Goal: Information Seeking & Learning: Learn about a topic

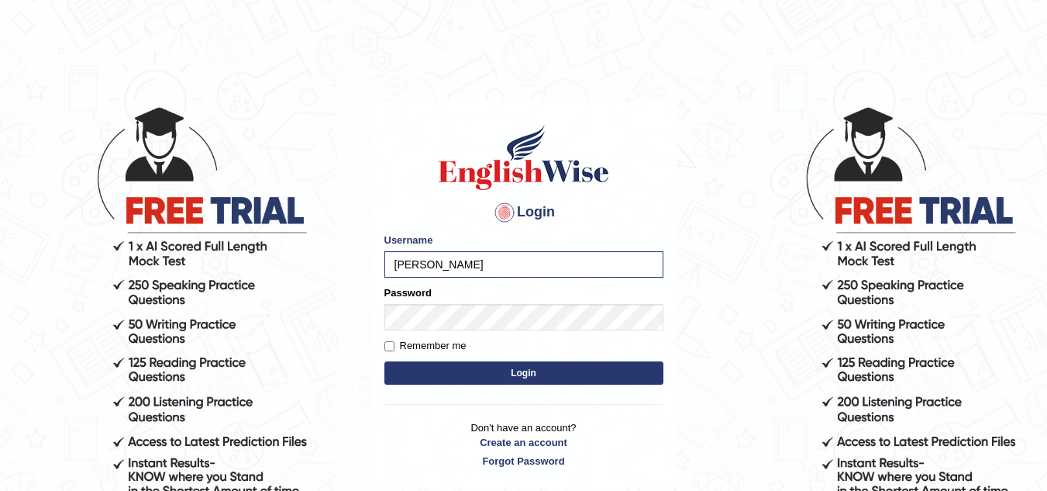
click at [474, 373] on button "Login" at bounding box center [523, 372] width 279 height 23
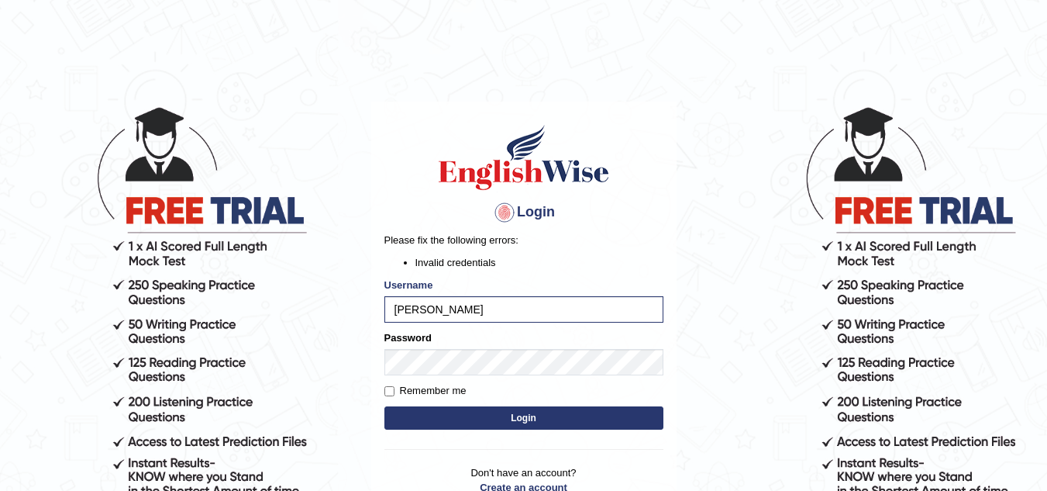
click at [568, 416] on button "Login" at bounding box center [523, 417] width 279 height 23
click at [474, 313] on input "[PERSON_NAME]" at bounding box center [523, 309] width 279 height 26
type input "s"
type input "[PERSON_NAME]"
click at [476, 416] on button "Login" at bounding box center [523, 417] width 279 height 23
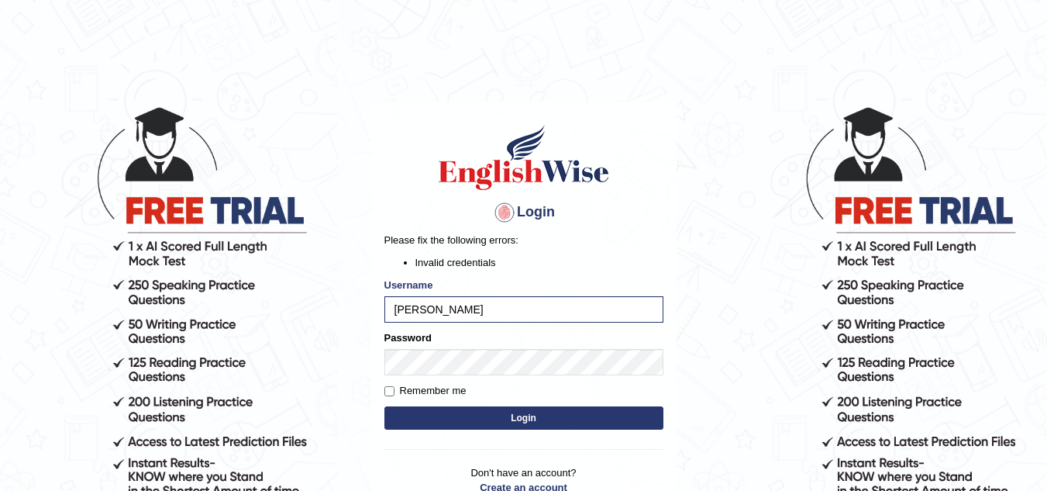
click at [518, 409] on button "Login" at bounding box center [523, 417] width 279 height 23
click at [453, 309] on input "swastikaa" at bounding box center [523, 309] width 279 height 26
type input "s"
type input "swastikaa"
click at [447, 418] on button "Login" at bounding box center [523, 417] width 279 height 23
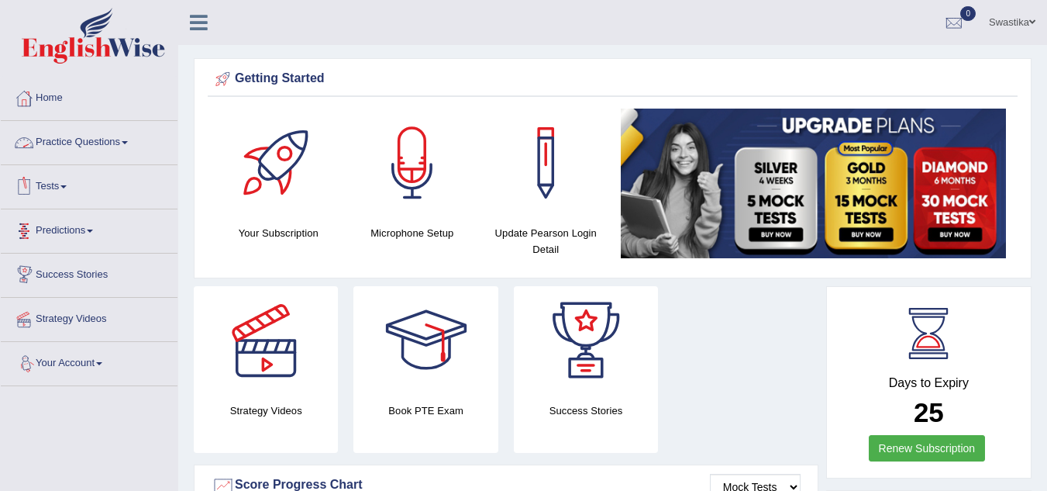
click at [108, 136] on link "Practice Questions" at bounding box center [89, 140] width 177 height 39
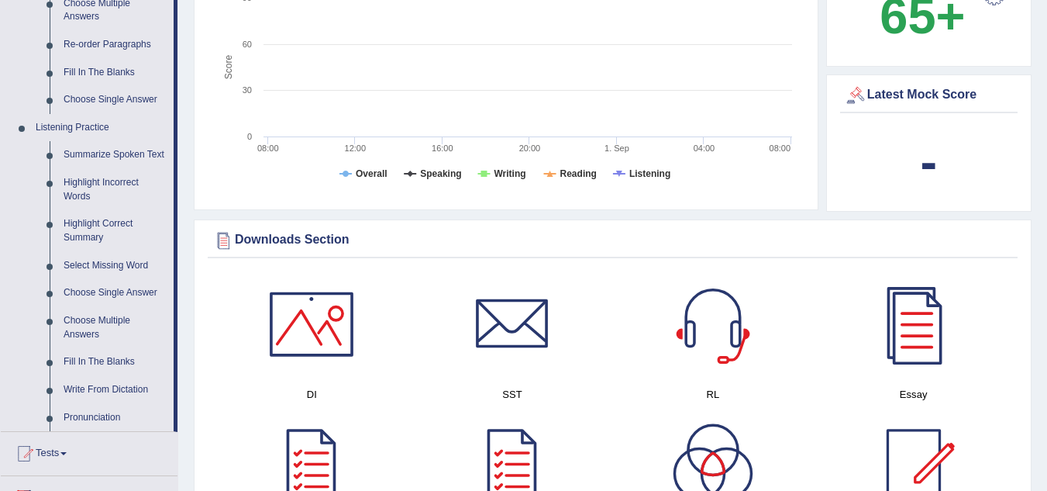
scroll to position [569, 0]
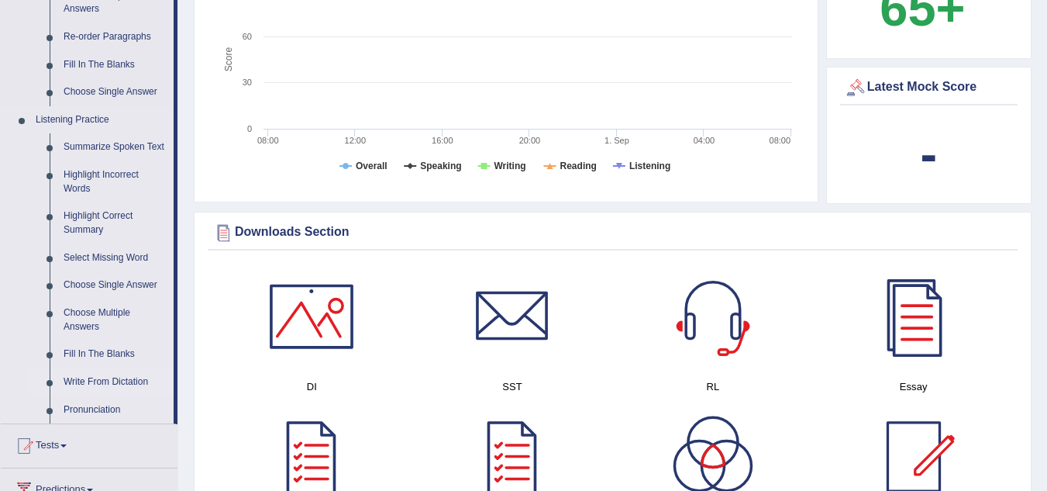
click at [84, 381] on link "Write From Dictation" at bounding box center [115, 382] width 117 height 28
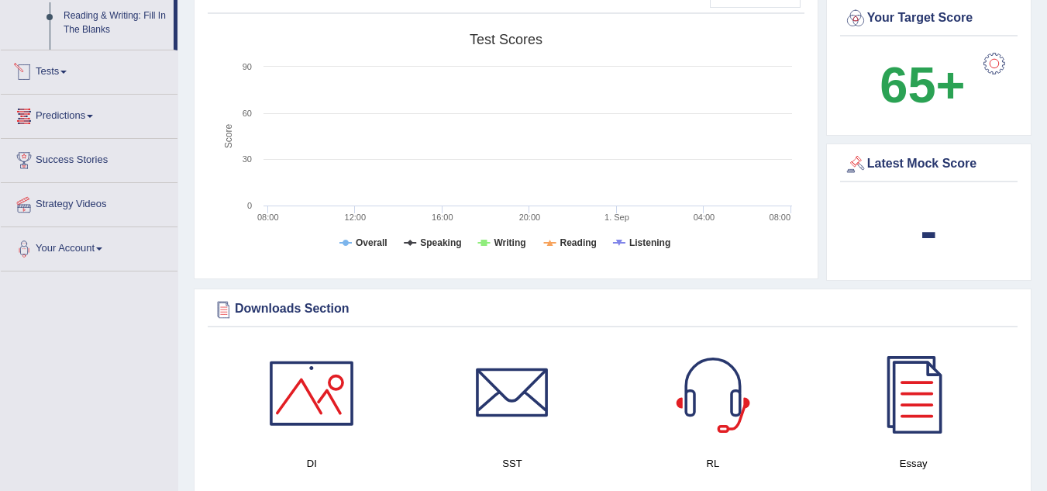
scroll to position [1051, 0]
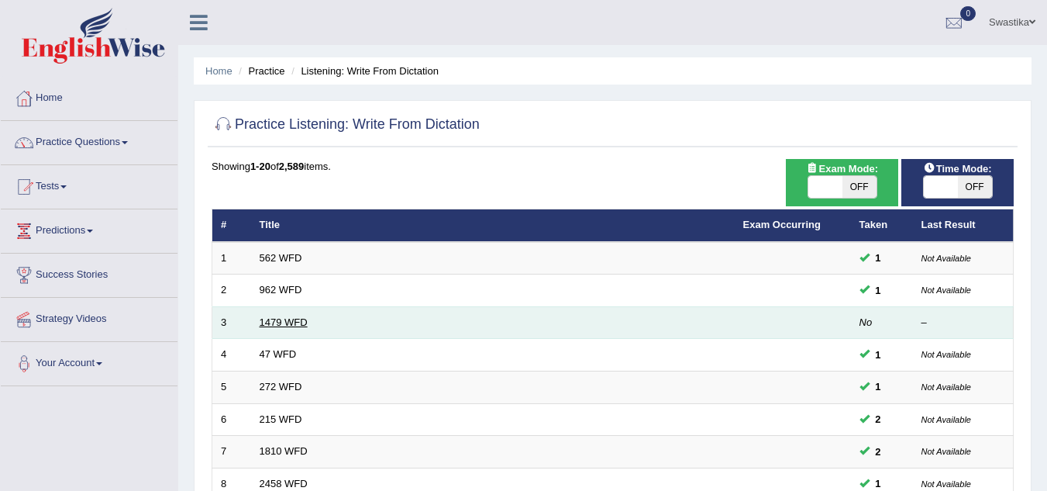
click at [282, 320] on link "1479 WFD" at bounding box center [284, 322] width 48 height 12
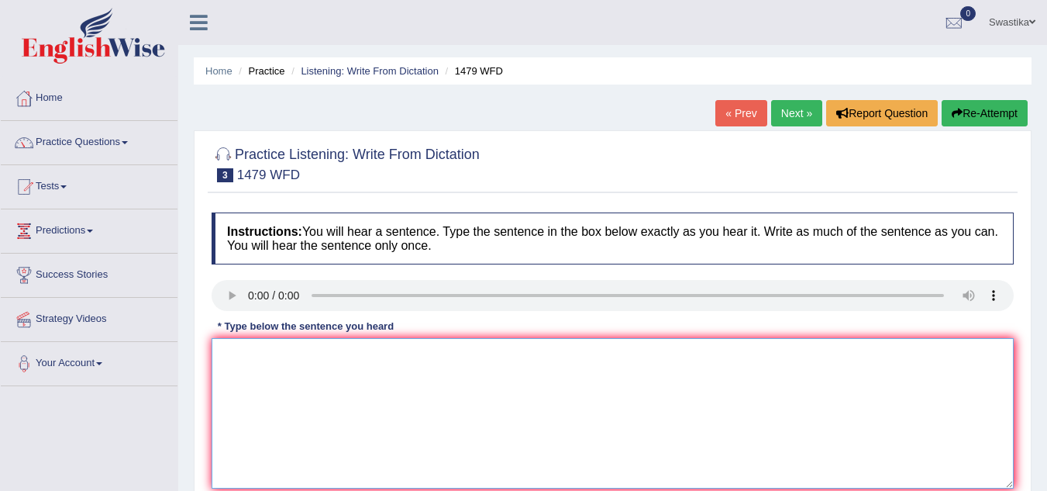
click at [240, 372] on textarea at bounding box center [613, 413] width 802 height 150
click at [285, 354] on textarea "The students required" at bounding box center [613, 413] width 802 height 150
click at [336, 357] on textarea "The teacher required" at bounding box center [613, 413] width 802 height 150
click at [384, 353] on textarea "The teacher required students ton attend a ceremony held in playground on summe…" at bounding box center [613, 413] width 802 height 150
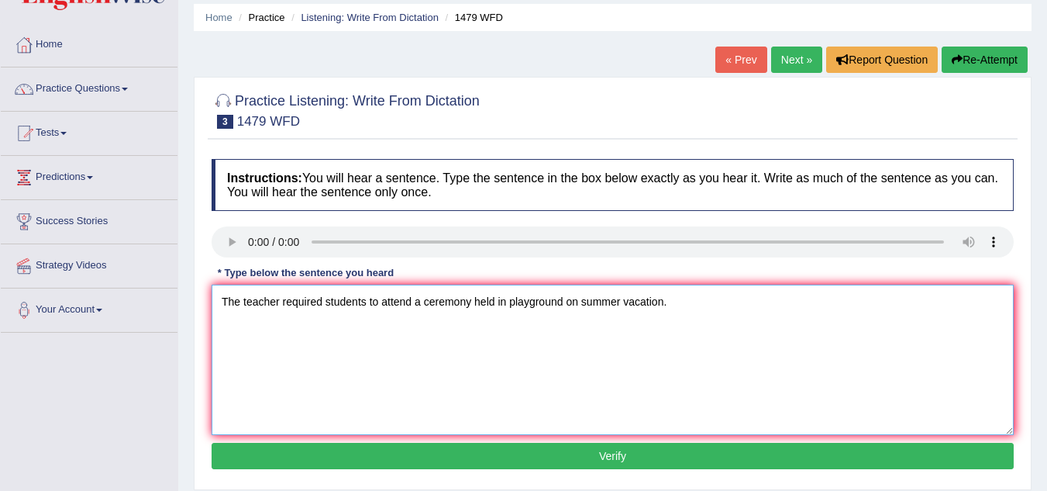
scroll to position [108, 0]
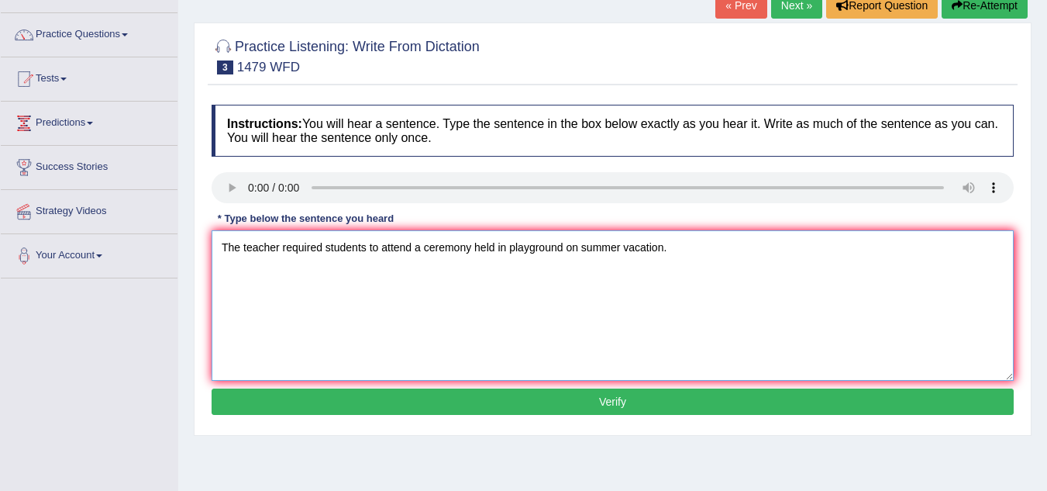
type textarea "The teacher required students to attend a ceremony held in playground on summer…"
click at [687, 398] on button "Verify" at bounding box center [613, 401] width 802 height 26
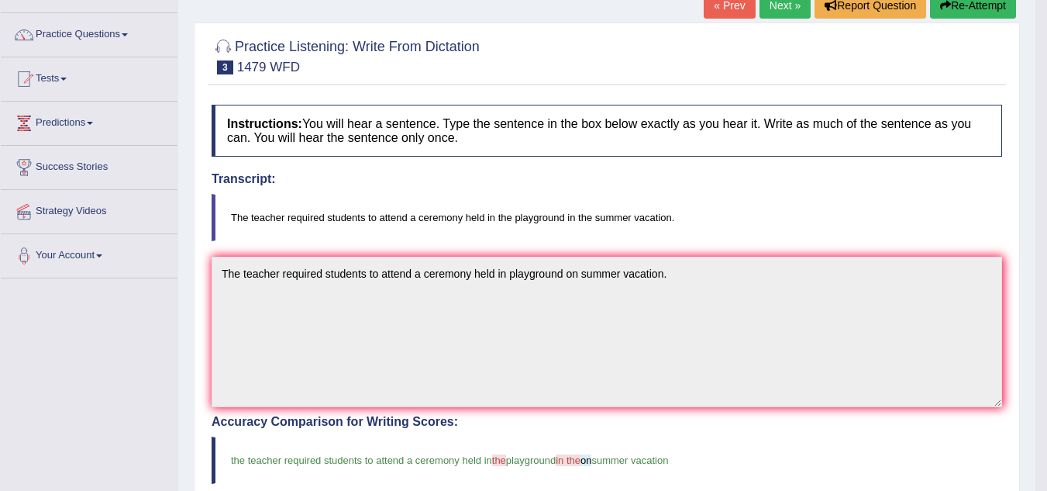
click at [762, 9] on link "Next »" at bounding box center [785, 5] width 51 height 26
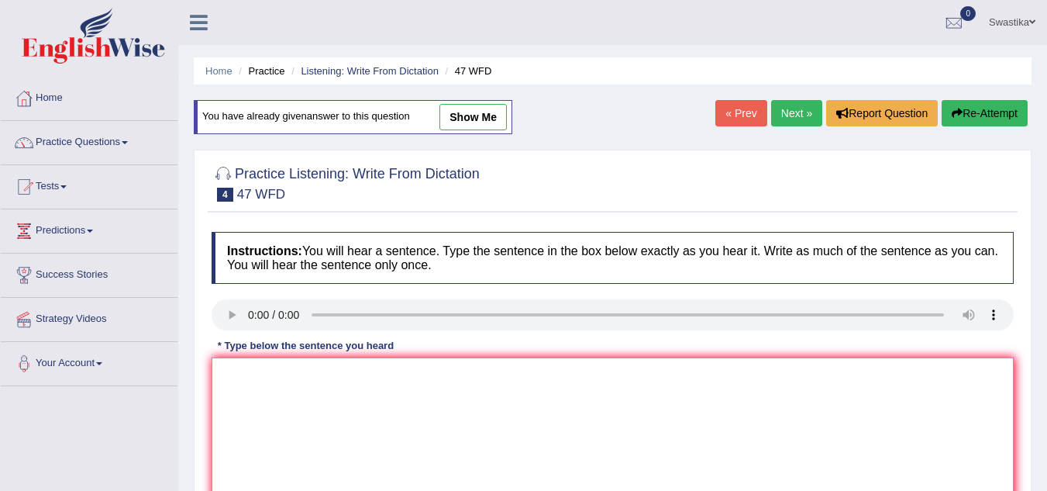
click at [246, 375] on textarea at bounding box center [613, 432] width 802 height 150
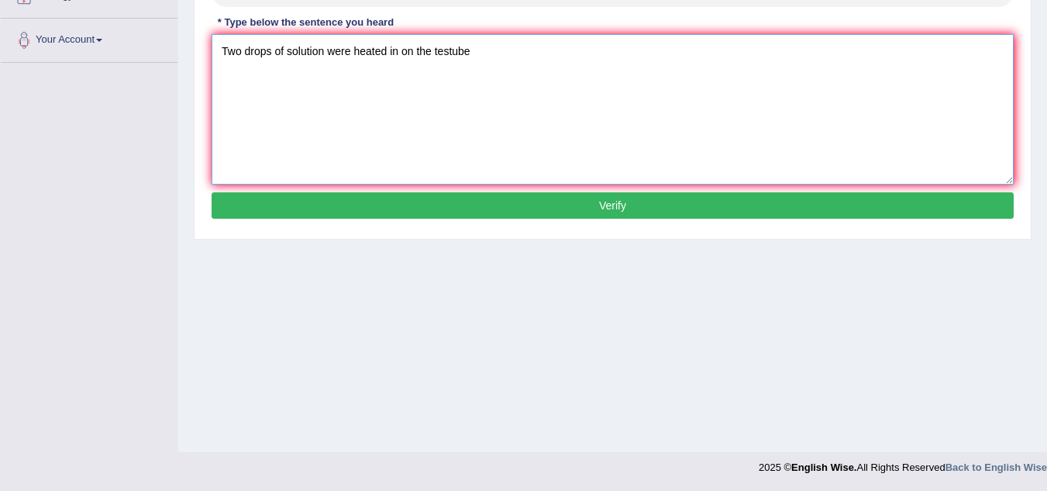
type textarea "Two drops of solution were heated in on the testube"
click at [847, 217] on button "Verify" at bounding box center [613, 205] width 802 height 26
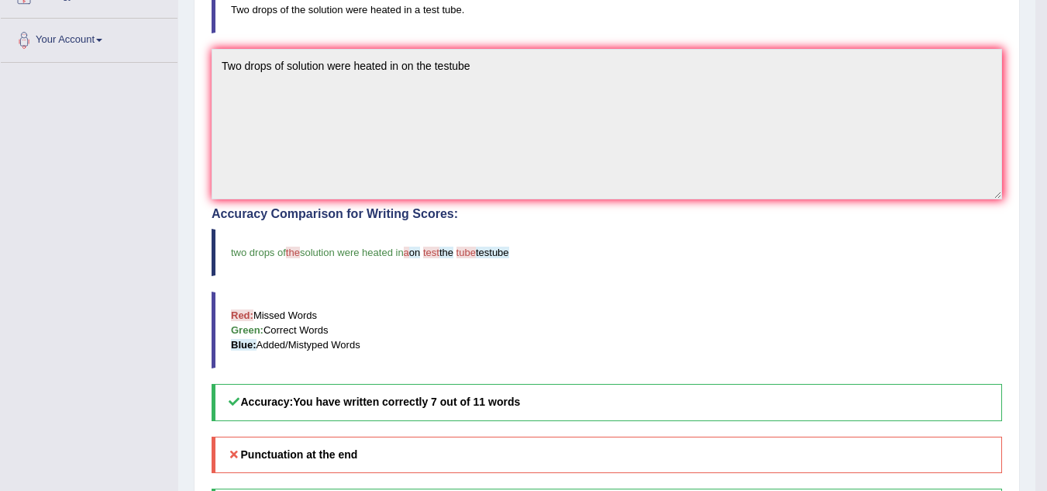
scroll to position [0, 0]
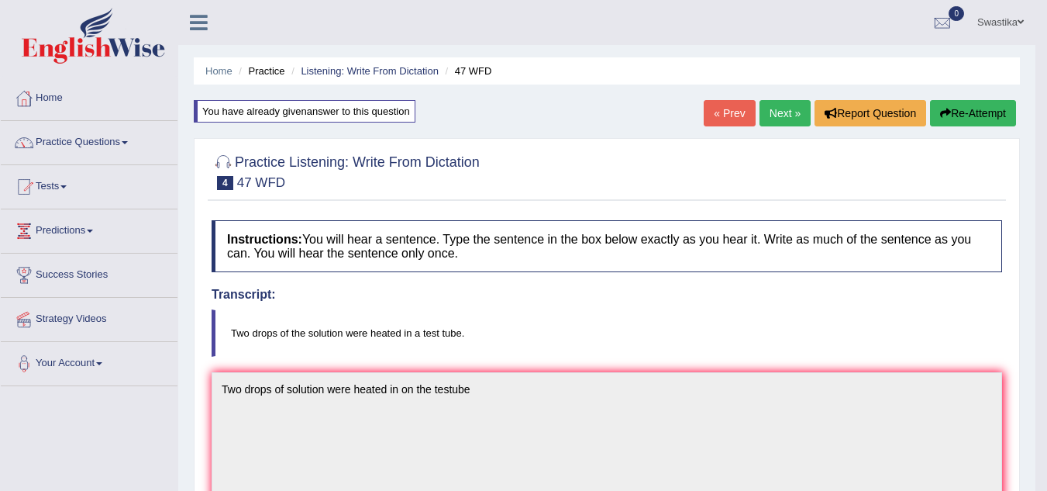
click at [763, 115] on link "Next »" at bounding box center [785, 113] width 51 height 26
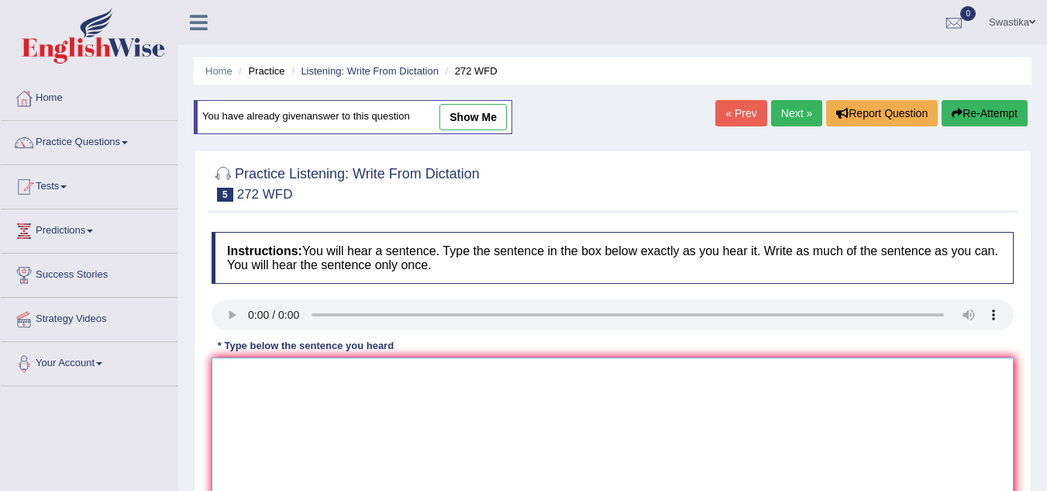
click at [229, 374] on textarea at bounding box center [613, 432] width 802 height 150
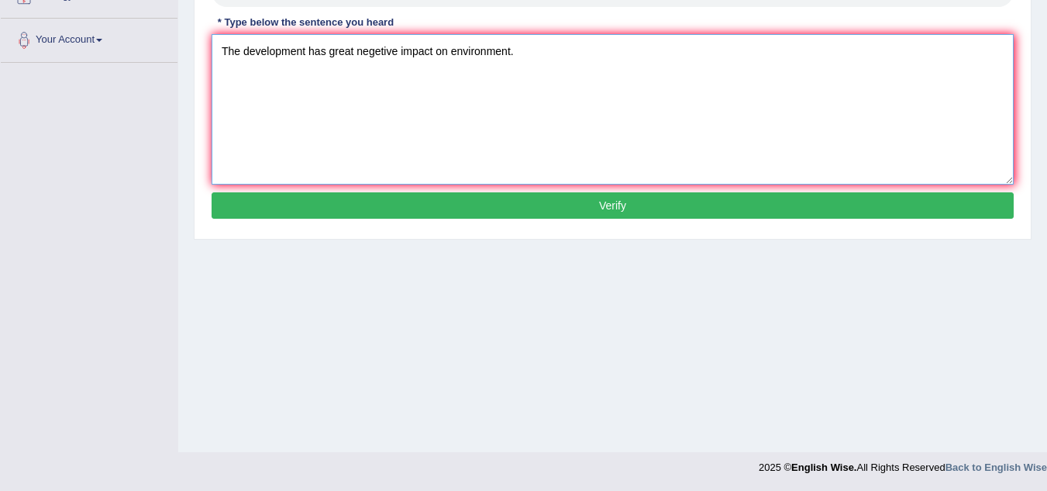
type textarea "The development has great negetive impact on environment."
click at [816, 203] on button "Verify" at bounding box center [613, 205] width 802 height 26
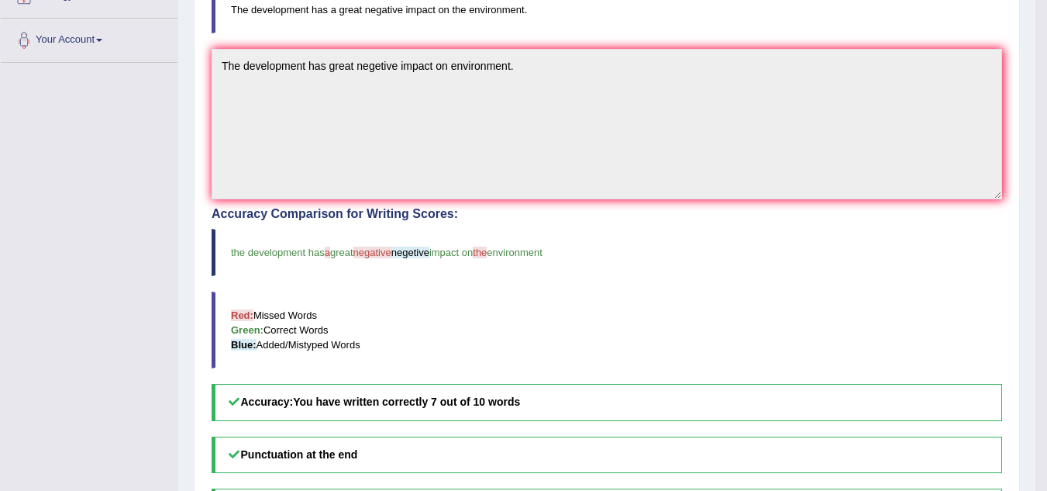
scroll to position [0, 0]
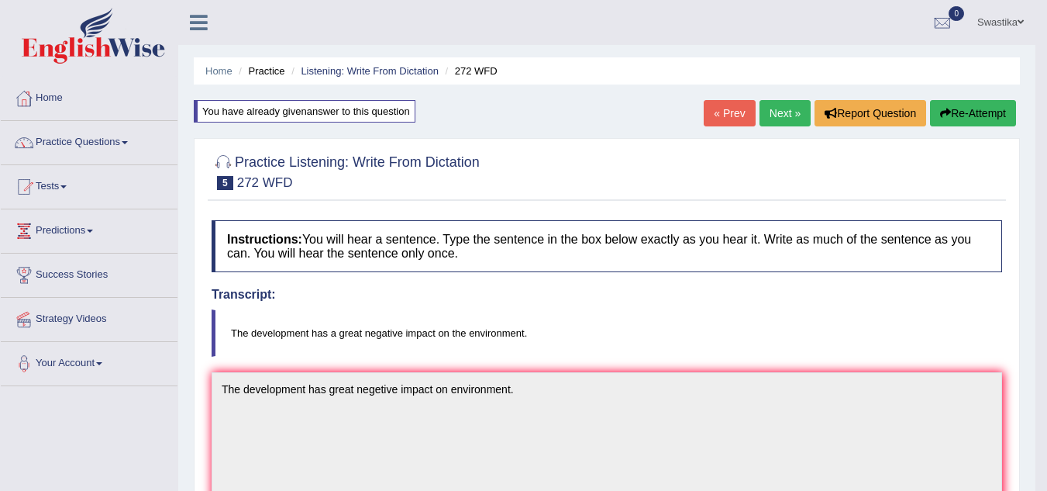
click at [775, 122] on link "Next »" at bounding box center [785, 113] width 51 height 26
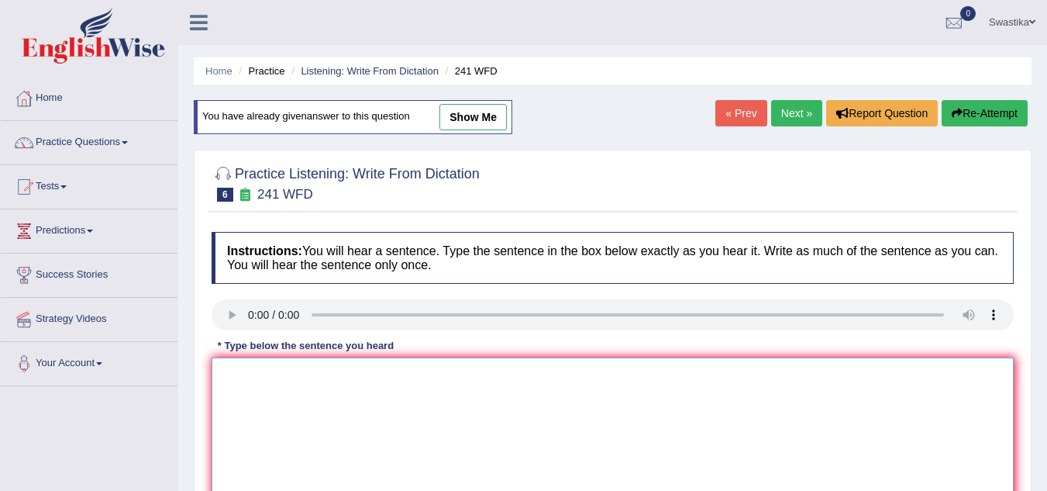
click at [243, 381] on textarea at bounding box center [613, 432] width 802 height 150
click at [302, 374] on textarea "Please check th e information on the website about the opening time." at bounding box center [613, 432] width 802 height 150
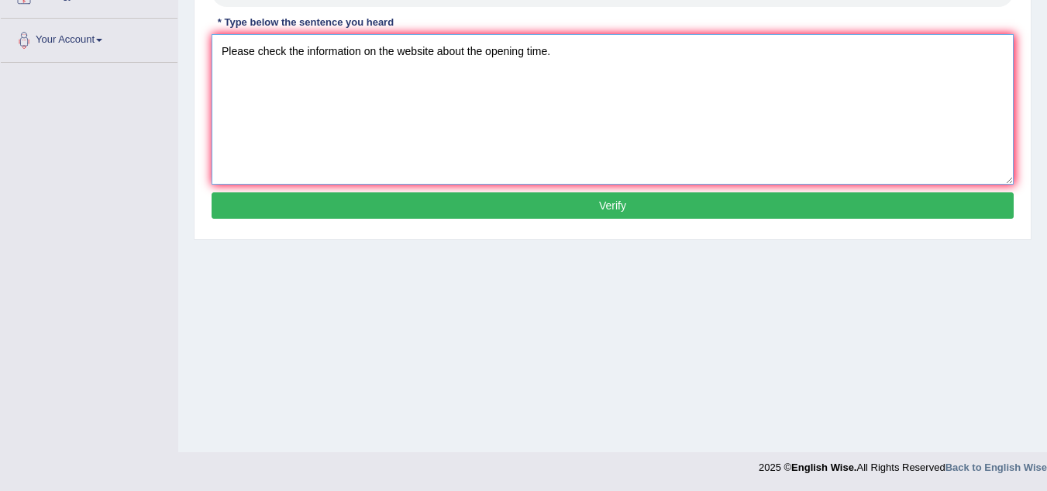
type textarea "Please check the information on the website about the opening time."
click at [713, 211] on button "Verify" at bounding box center [613, 205] width 802 height 26
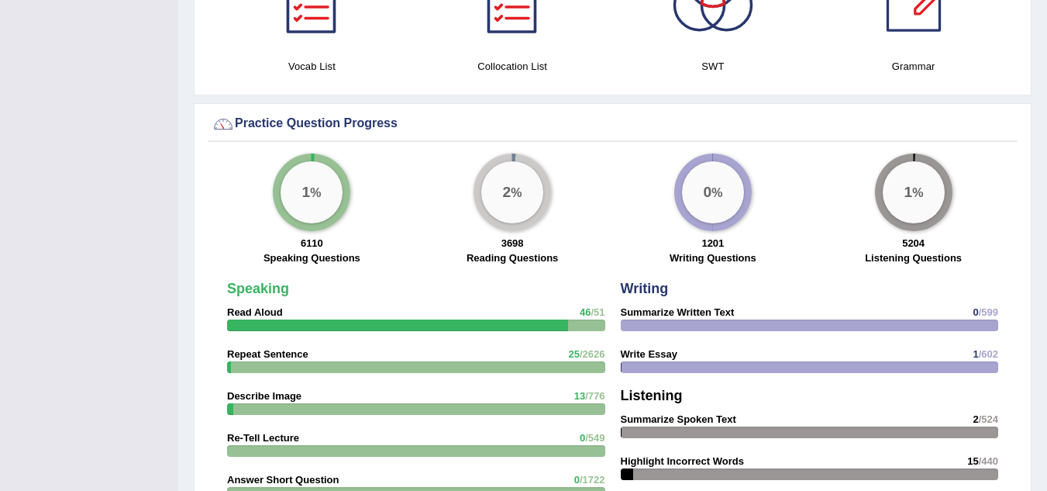
click at [164, 13] on div "Toggle navigation Home Practice Questions Speaking Practice Read Aloud Repeat S…" at bounding box center [523, 67] width 1047 height 2192
click at [1046, 57] on div "Please login from Desktop. If you think this is an error (or logged in from des…" at bounding box center [612, 51] width 869 height 2161
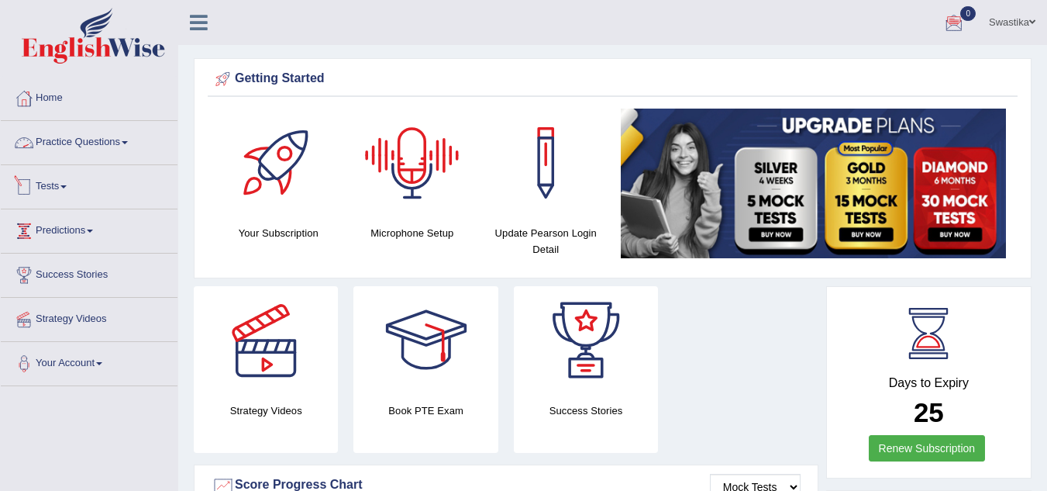
click at [91, 143] on link "Practice Questions" at bounding box center [89, 140] width 177 height 39
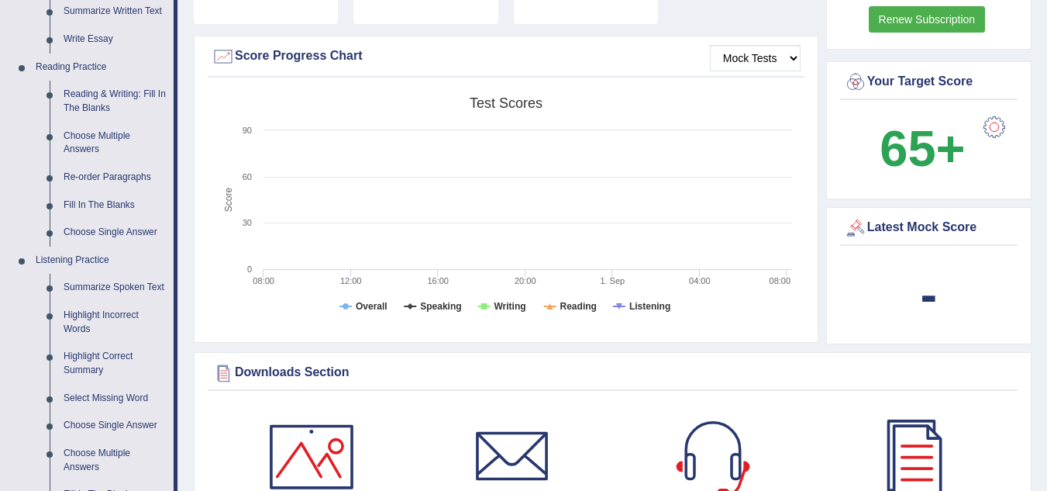
scroll to position [857, 0]
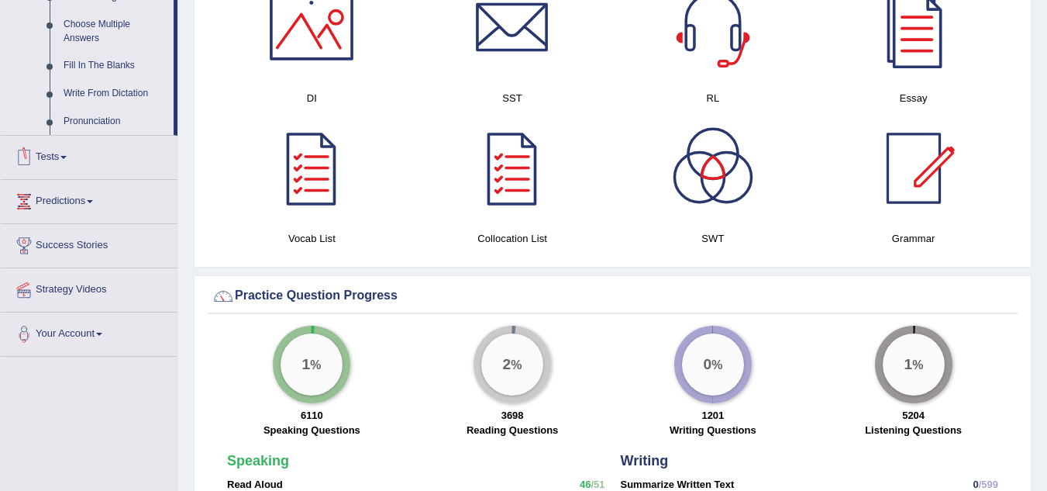
click at [82, 91] on link "Write From Dictation" at bounding box center [115, 94] width 117 height 28
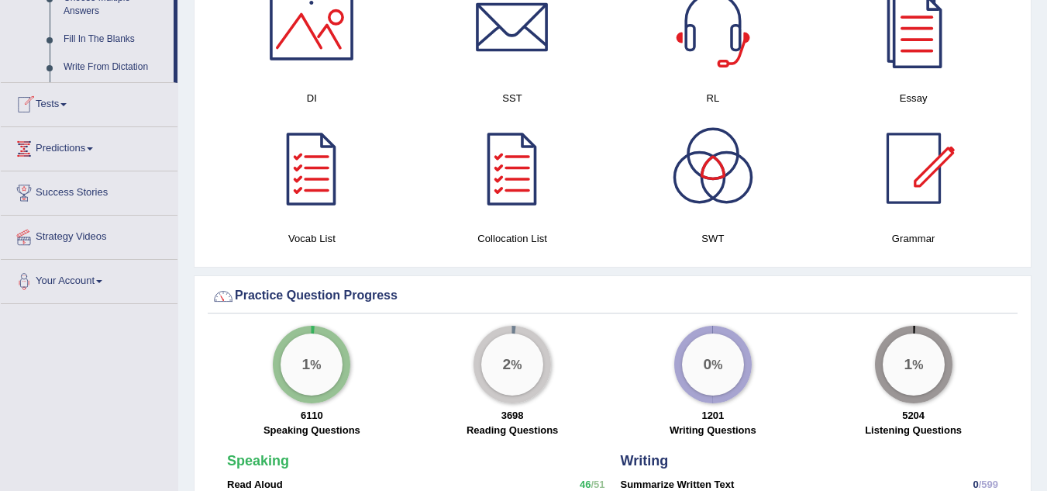
click at [82, 91] on div "Toggle navigation Home Practice Questions Speaking Practice Read Aloud Repeat S…" at bounding box center [523, 239] width 1047 height 2192
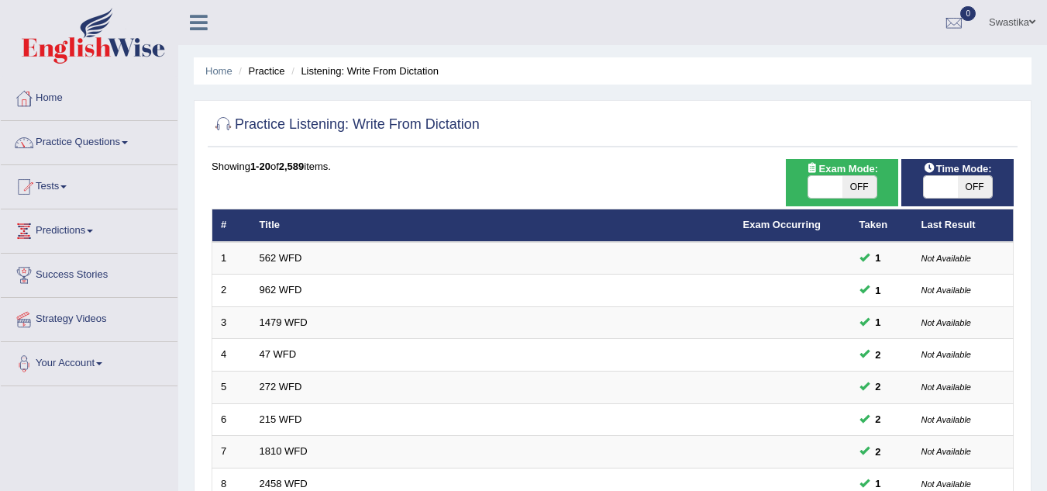
scroll to position [429, 0]
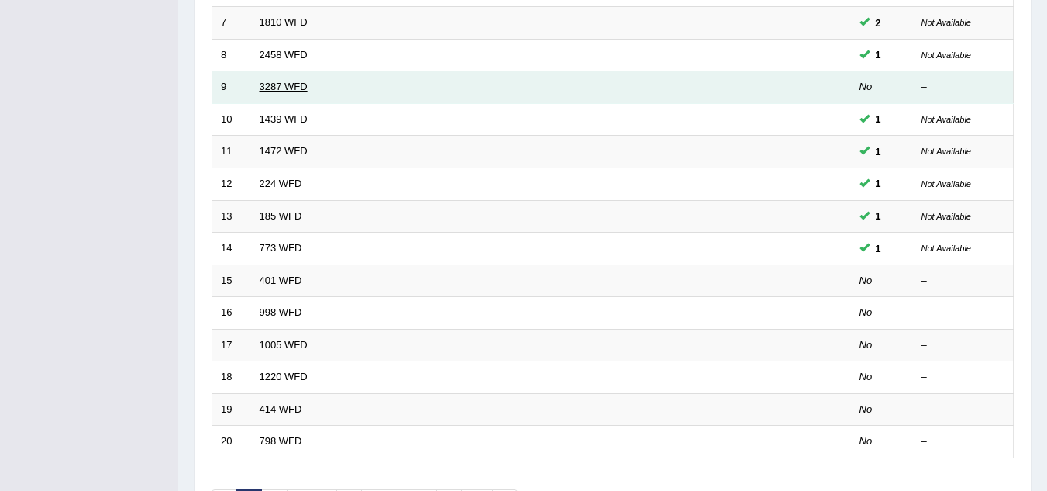
click at [280, 89] on link "3287 WFD" at bounding box center [284, 87] width 48 height 12
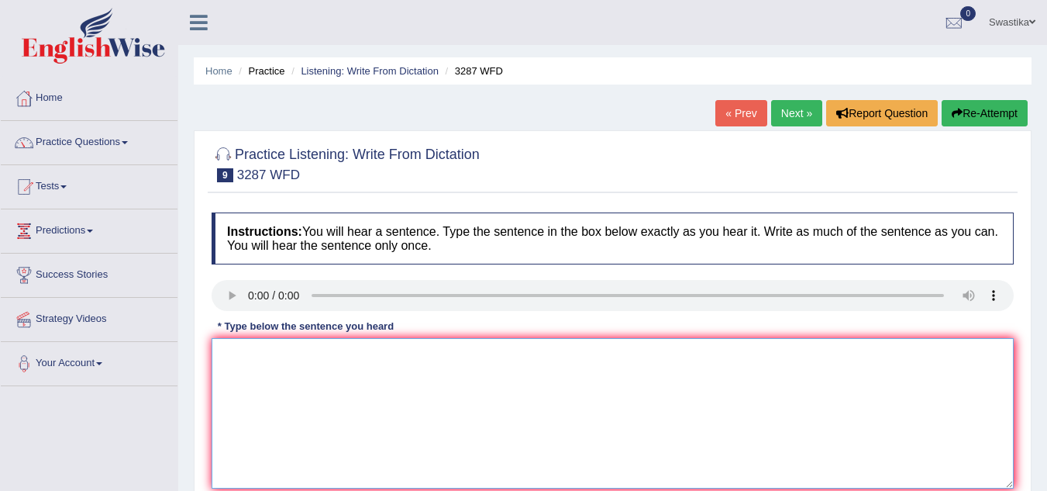
click at [237, 350] on textarea at bounding box center [613, 413] width 802 height 150
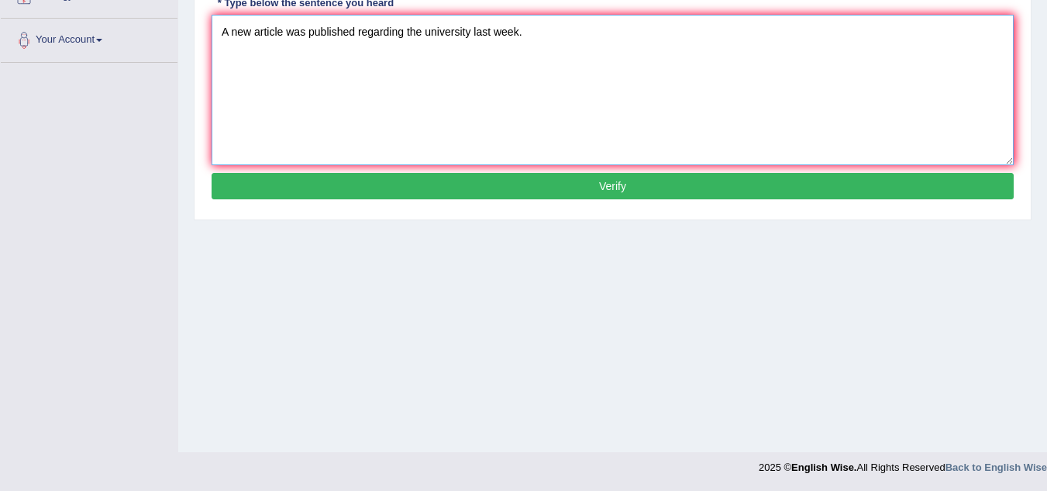
type textarea "A new article was published regarding the university last week."
click at [653, 191] on button "Verify" at bounding box center [613, 186] width 802 height 26
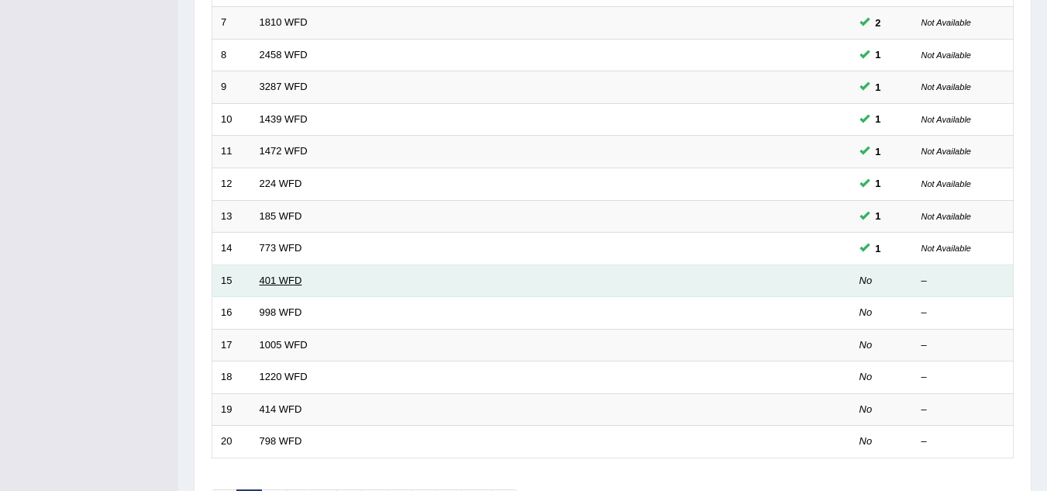
drag, startPoint x: 0, startPoint y: 0, endPoint x: 278, endPoint y: 285, distance: 398.5
click at [278, 285] on link "401 WFD" at bounding box center [281, 280] width 43 height 12
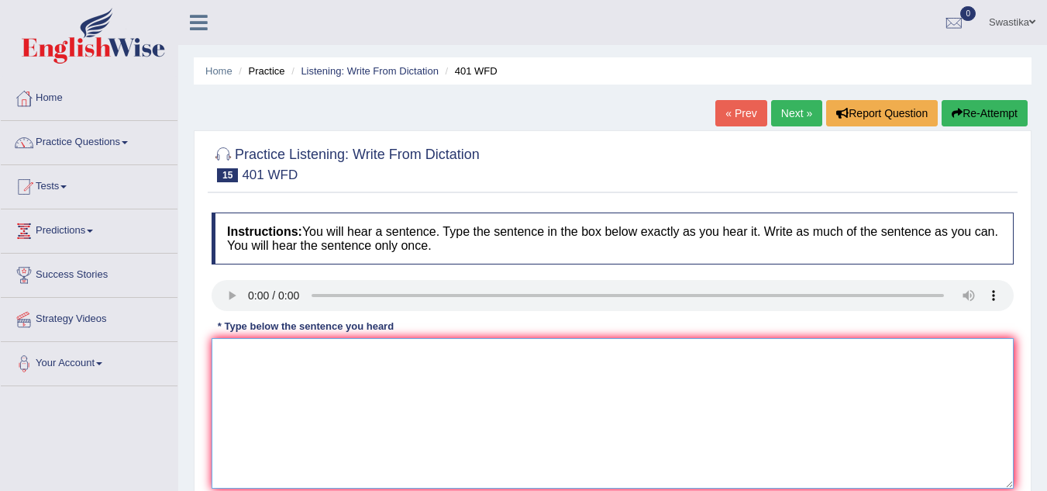
click at [246, 351] on textarea at bounding box center [613, 413] width 802 height 150
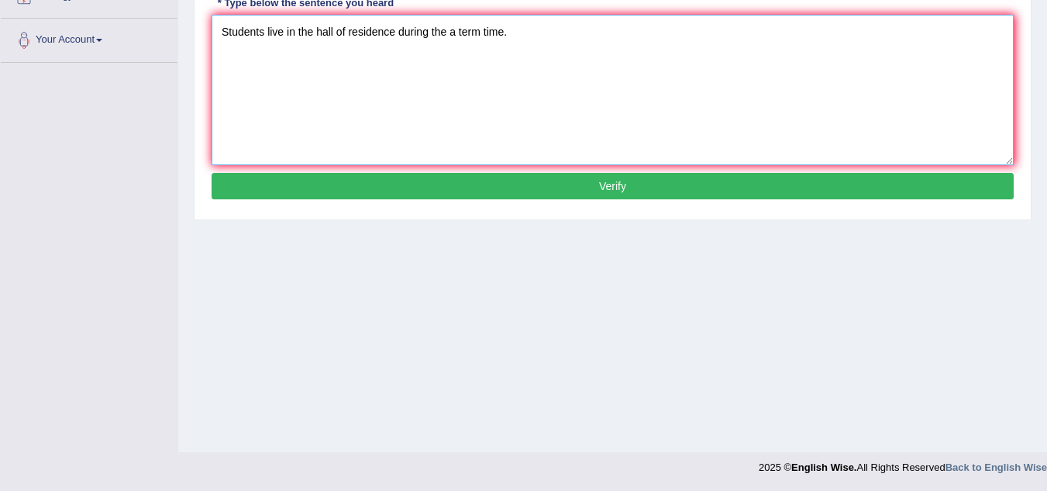
type textarea "Students live in the hall of residence during the a term time."
click at [552, 192] on button "Verify" at bounding box center [613, 186] width 802 height 26
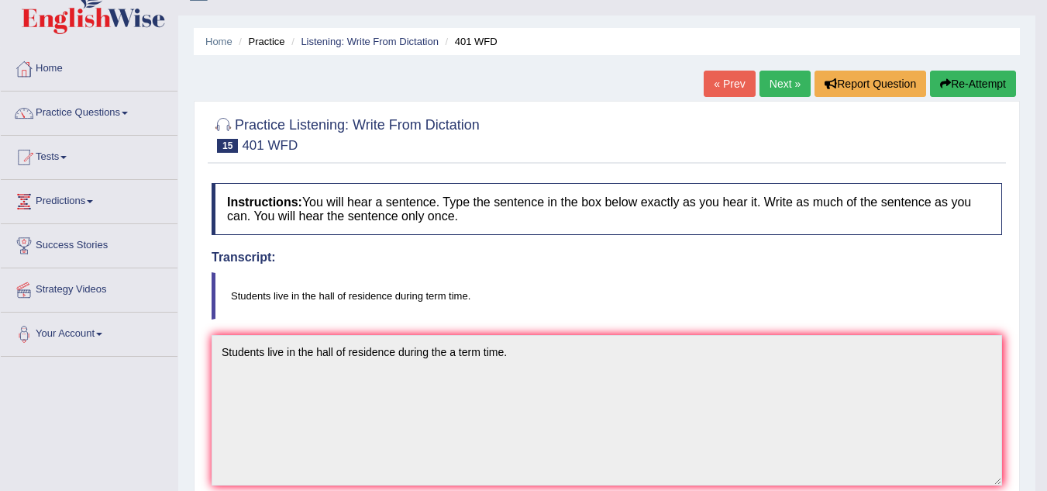
scroll to position [13, 0]
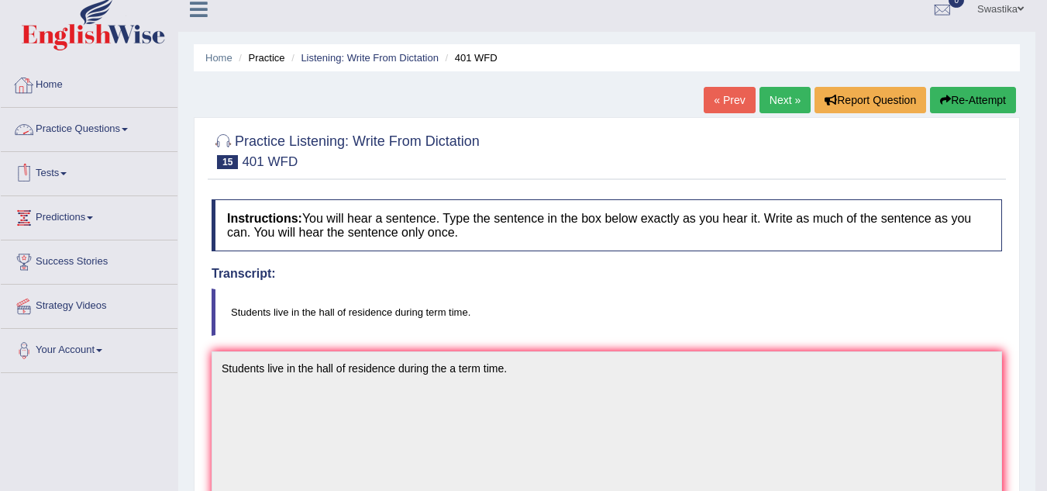
click at [94, 129] on link "Practice Questions" at bounding box center [89, 127] width 177 height 39
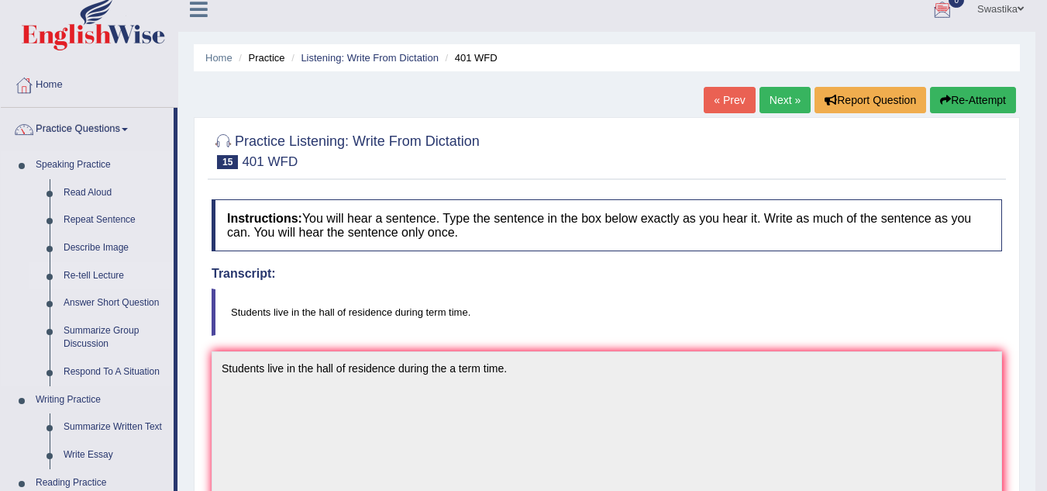
click at [78, 273] on link "Re-tell Lecture" at bounding box center [115, 276] width 117 height 28
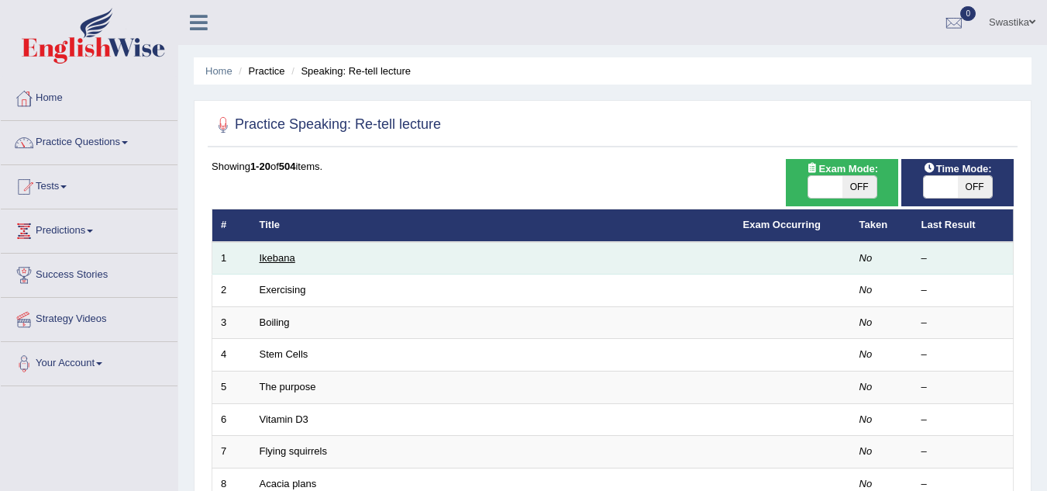
click at [281, 257] on link "Ikebana" at bounding box center [278, 258] width 36 height 12
click at [267, 258] on link "Ikebana" at bounding box center [278, 258] width 36 height 12
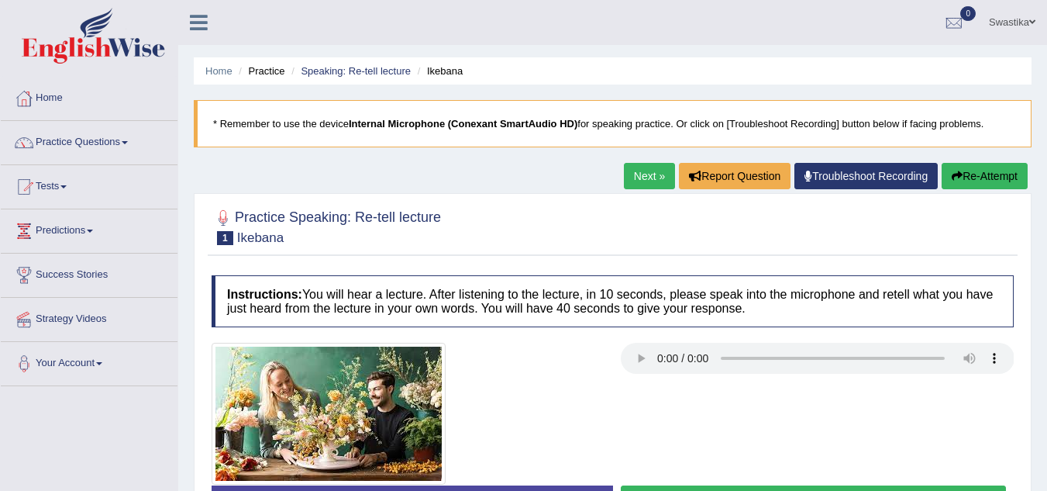
scroll to position [323, 0]
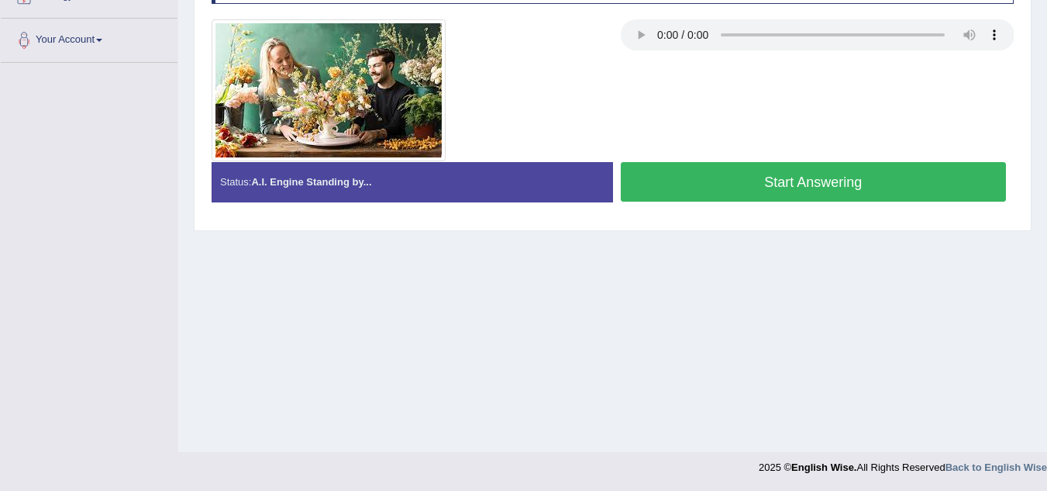
click at [808, 180] on button "Start Answering" at bounding box center [814, 182] width 386 height 40
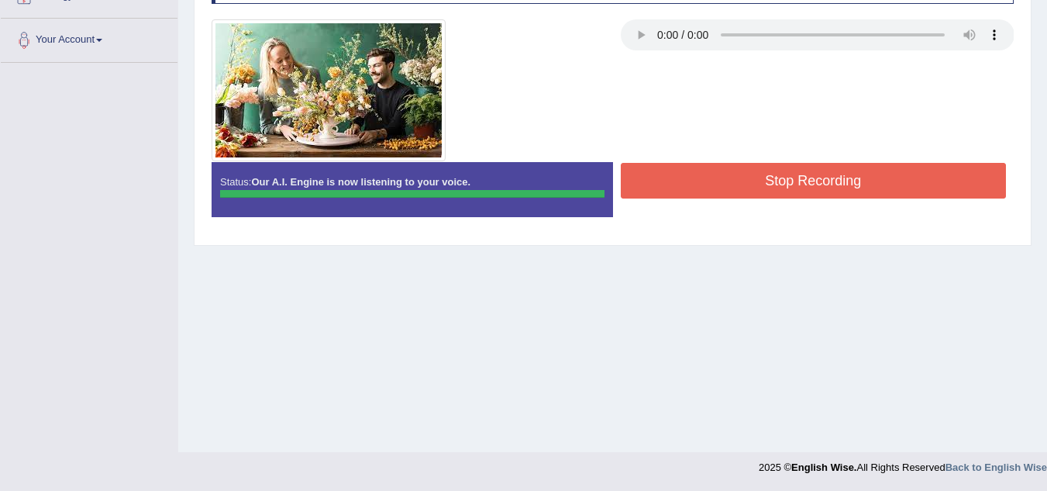
click at [808, 180] on div "Instructions: You will hear a lecture. After listening to the lecture, in 10 se…" at bounding box center [613, 90] width 810 height 292
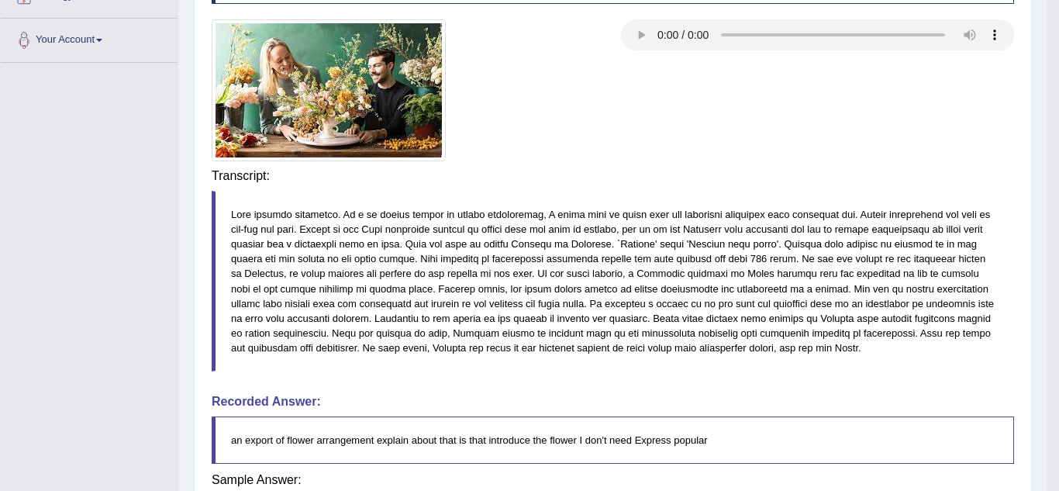
click at [0, 0] on div "Saving your answer..." at bounding box center [0, 0] width 0 height 0
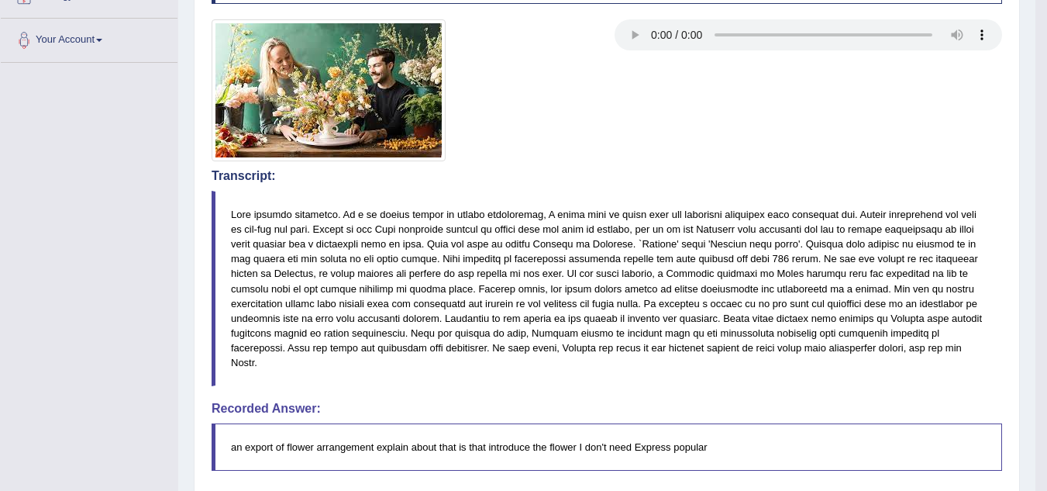
scroll to position [0, 0]
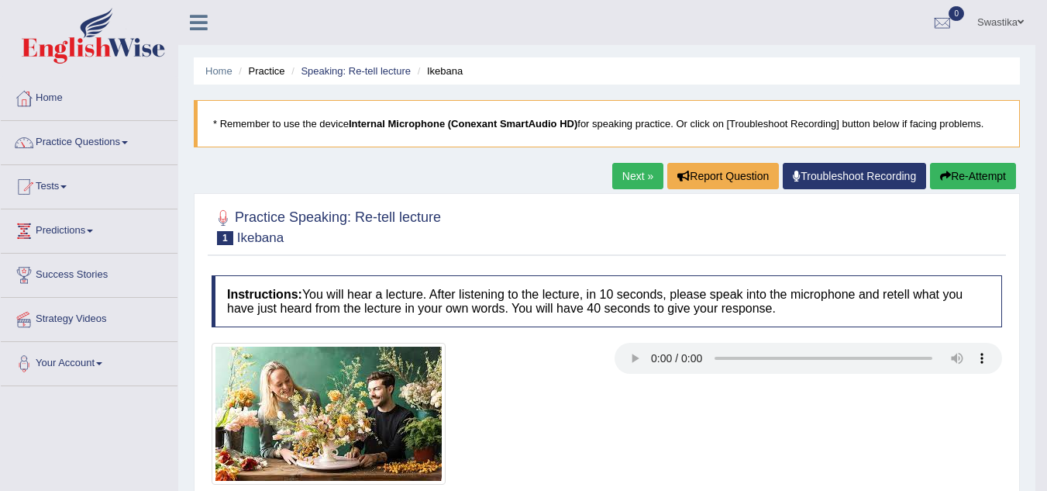
click at [954, 175] on button "Re-Attempt" at bounding box center [973, 176] width 86 height 26
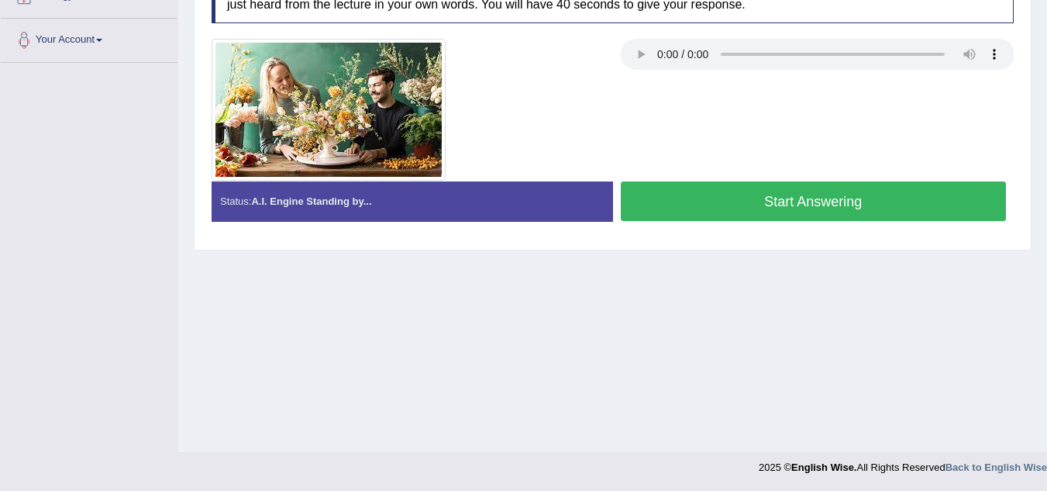
click at [823, 195] on button "Start Answering" at bounding box center [814, 201] width 386 height 40
